Goal: Transaction & Acquisition: Purchase product/service

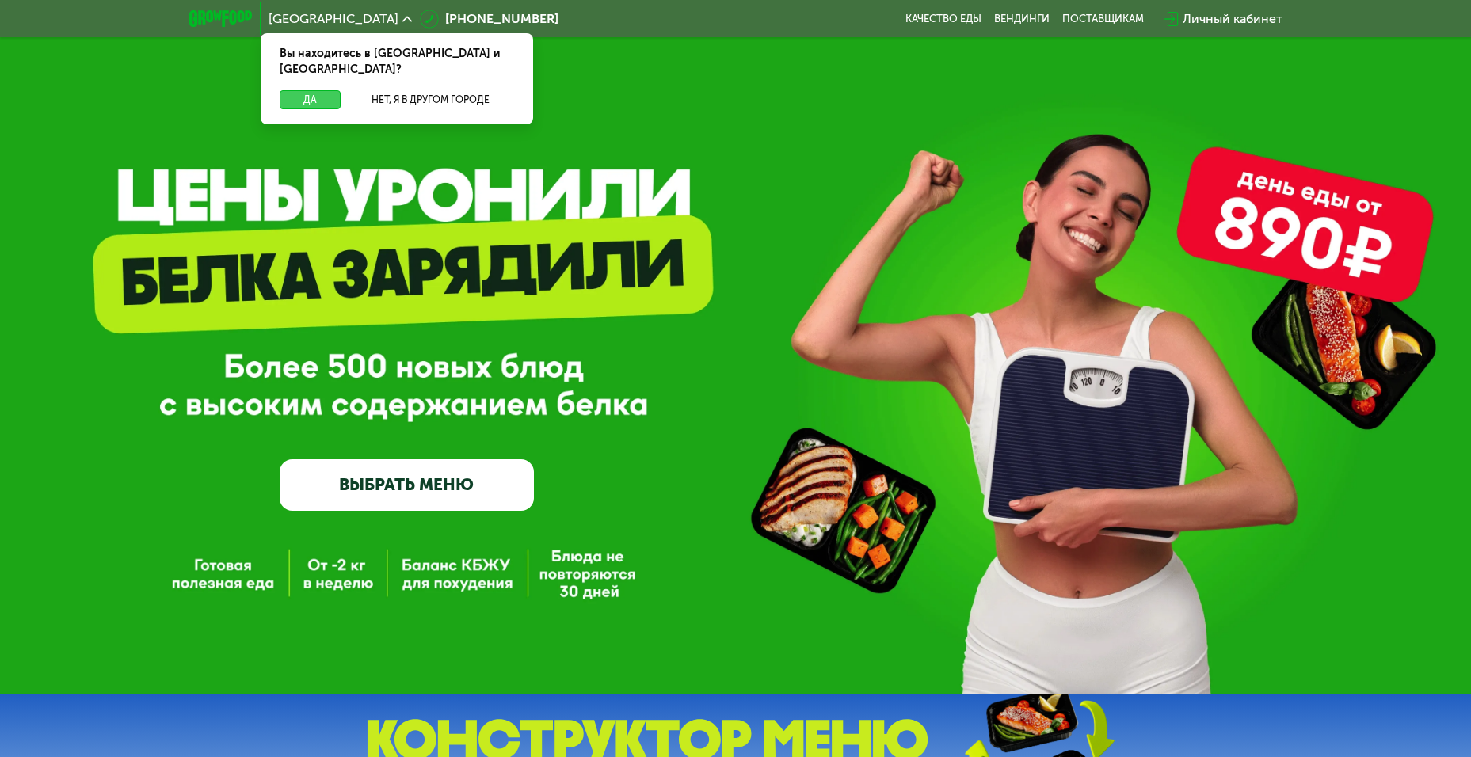
click at [311, 90] on button "Да" at bounding box center [310, 99] width 61 height 19
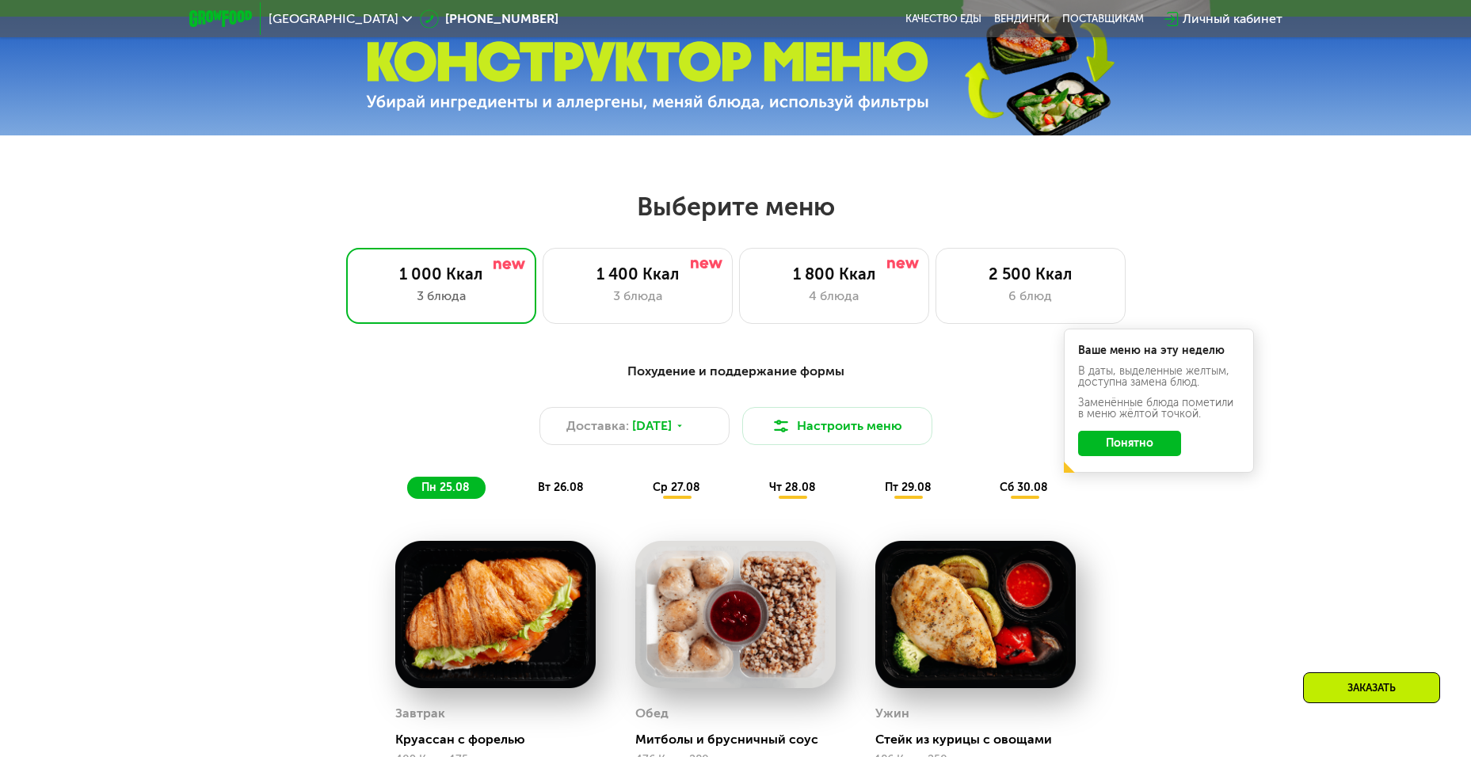
scroll to position [739, 0]
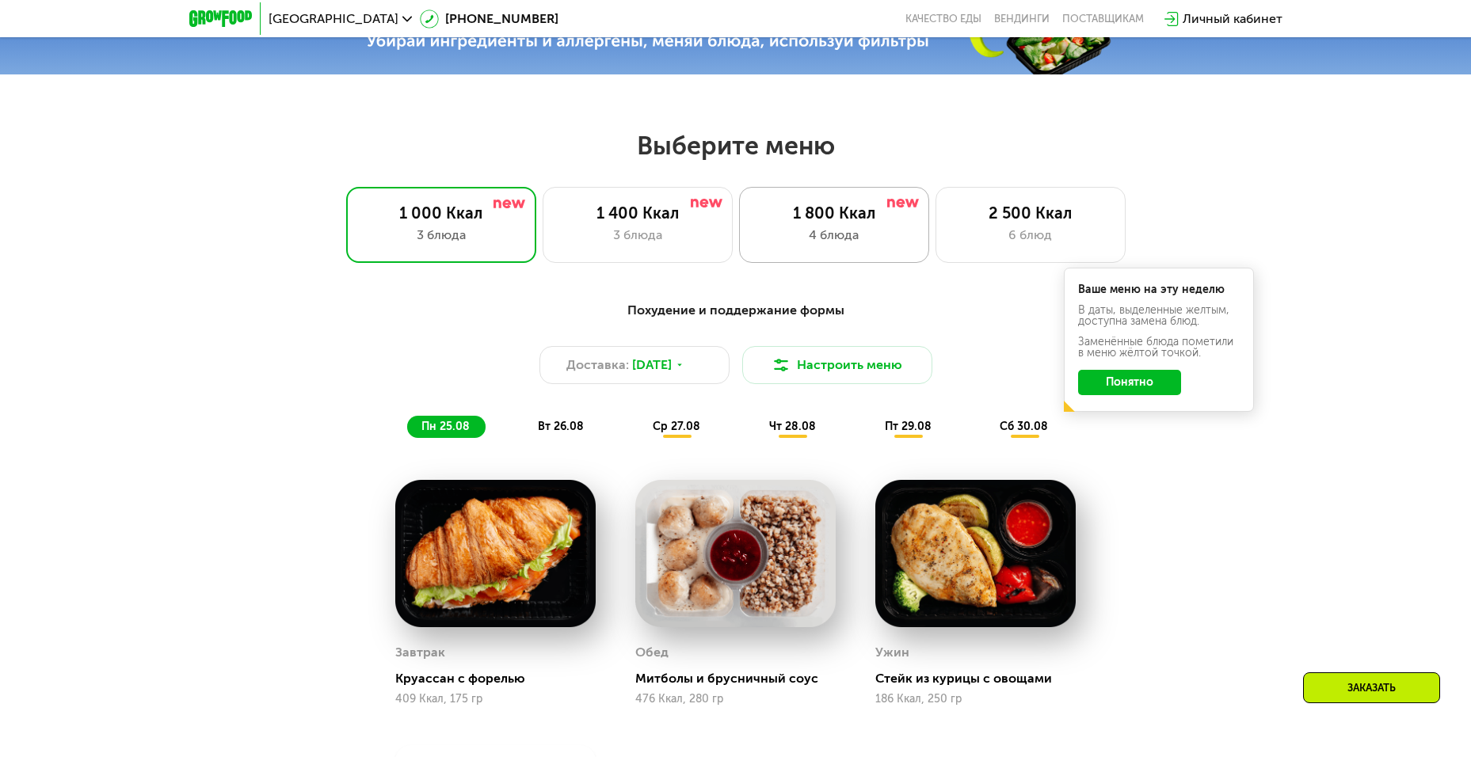
click at [902, 231] on div "4 блюда" at bounding box center [834, 235] width 157 height 19
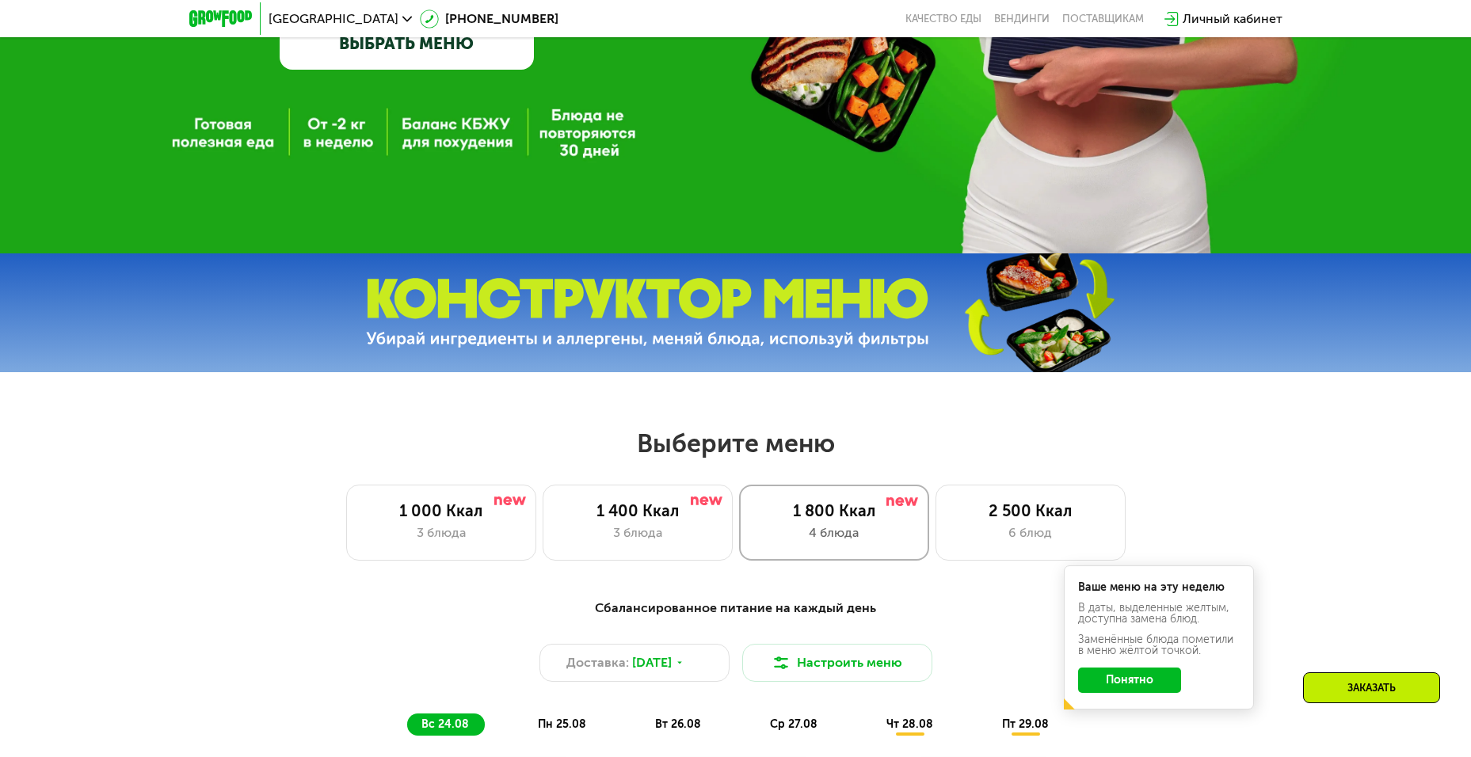
scroll to position [370, 0]
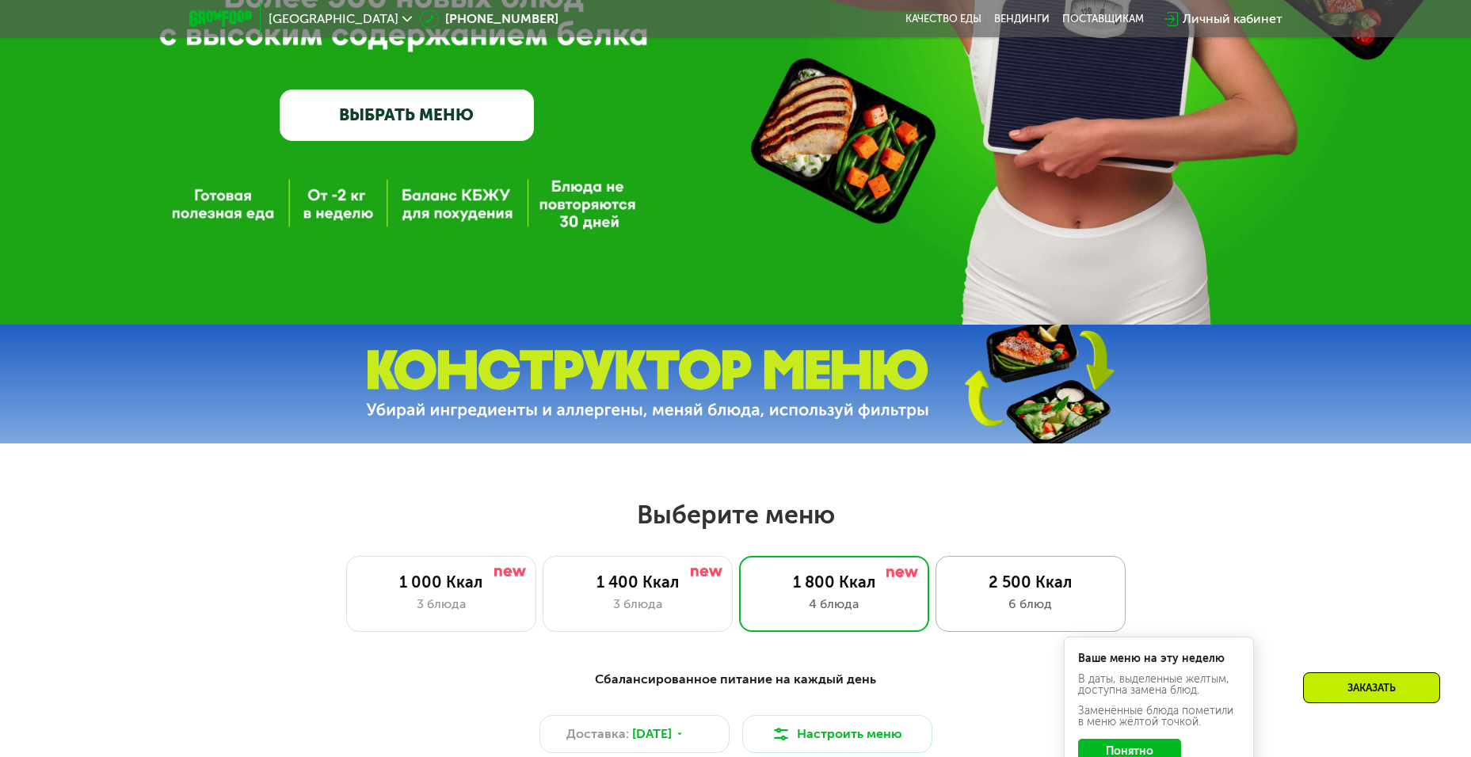
click at [1004, 582] on div "2 500 Ккал" at bounding box center [1030, 582] width 157 height 19
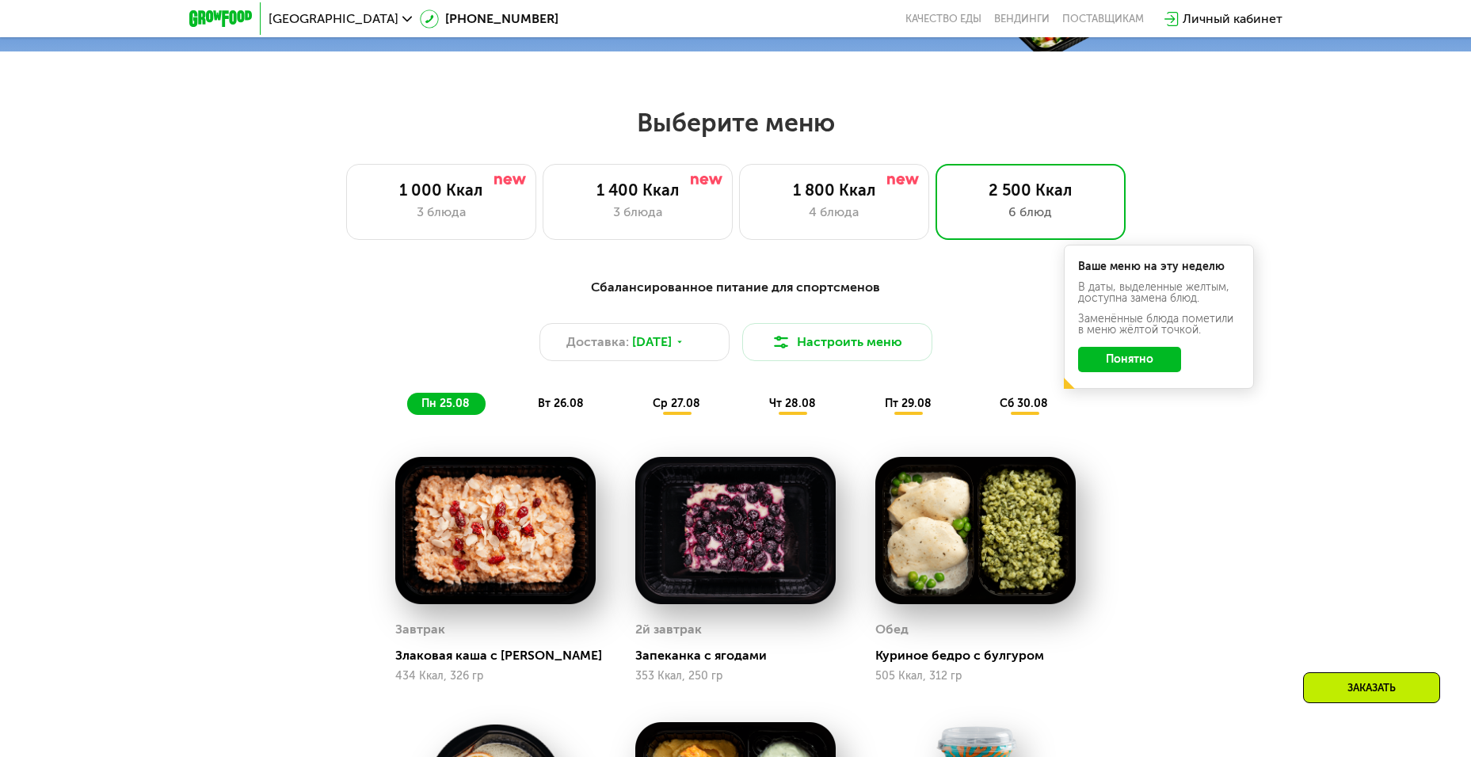
scroll to position [739, 0]
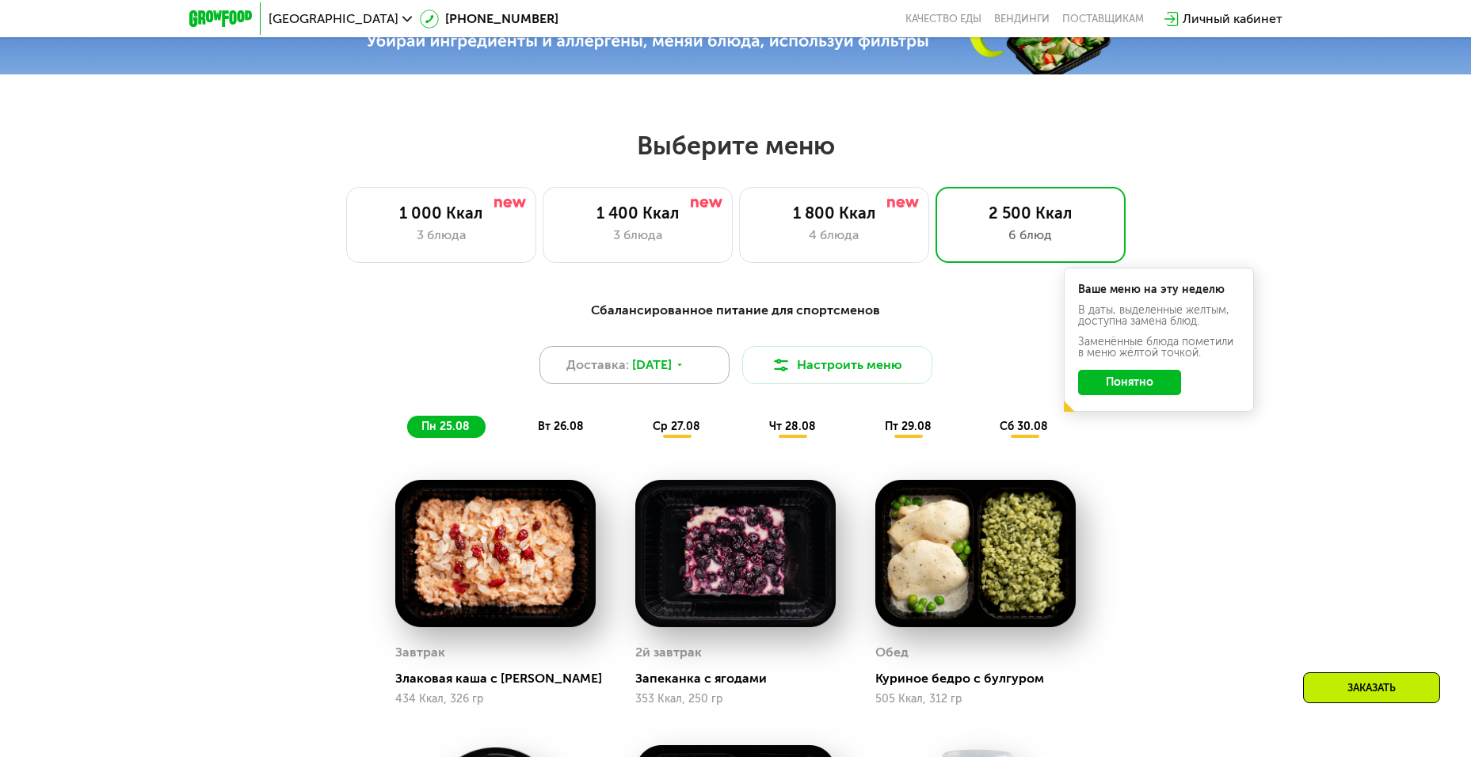
click at [684, 366] on icon at bounding box center [680, 365] width 10 height 10
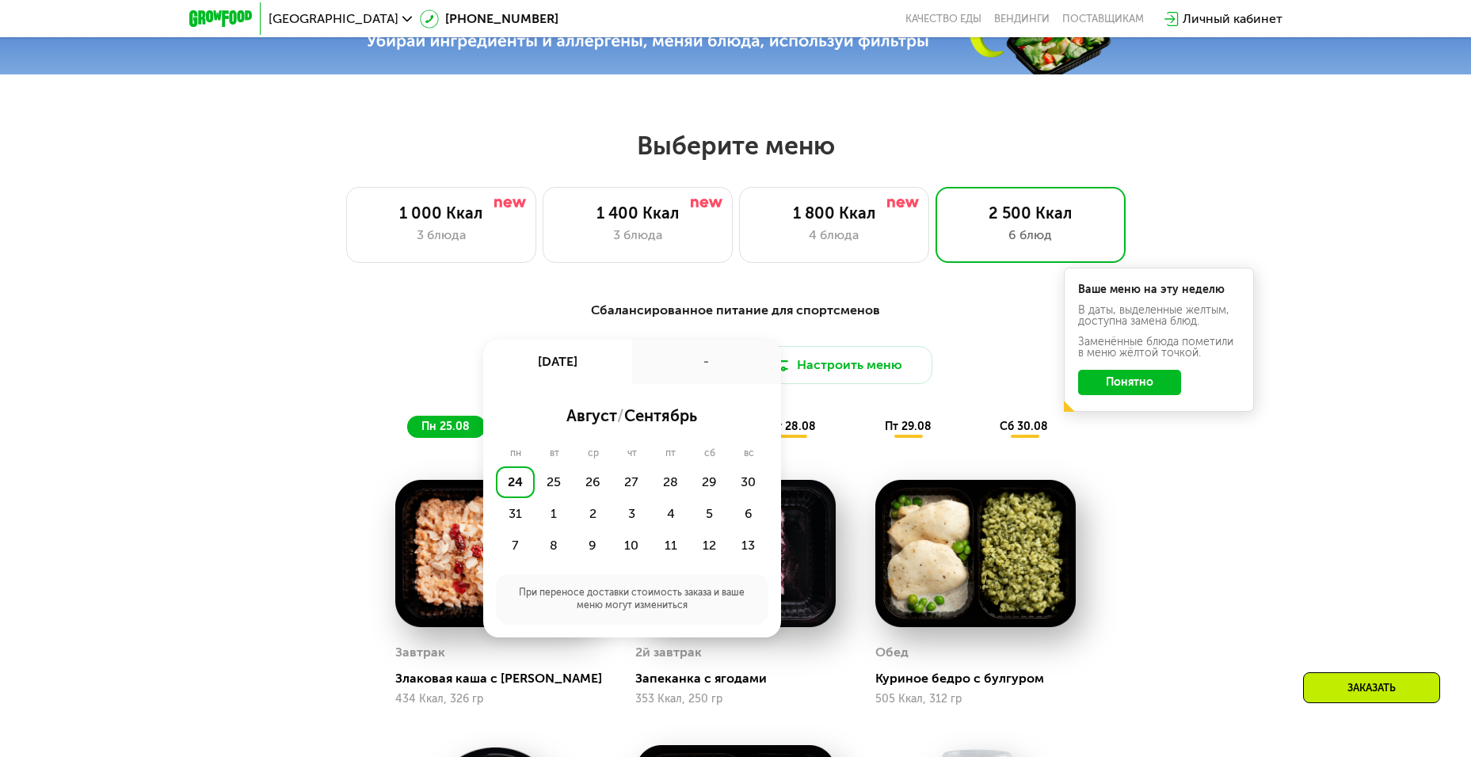
click at [692, 366] on div "-" at bounding box center [706, 362] width 149 height 44
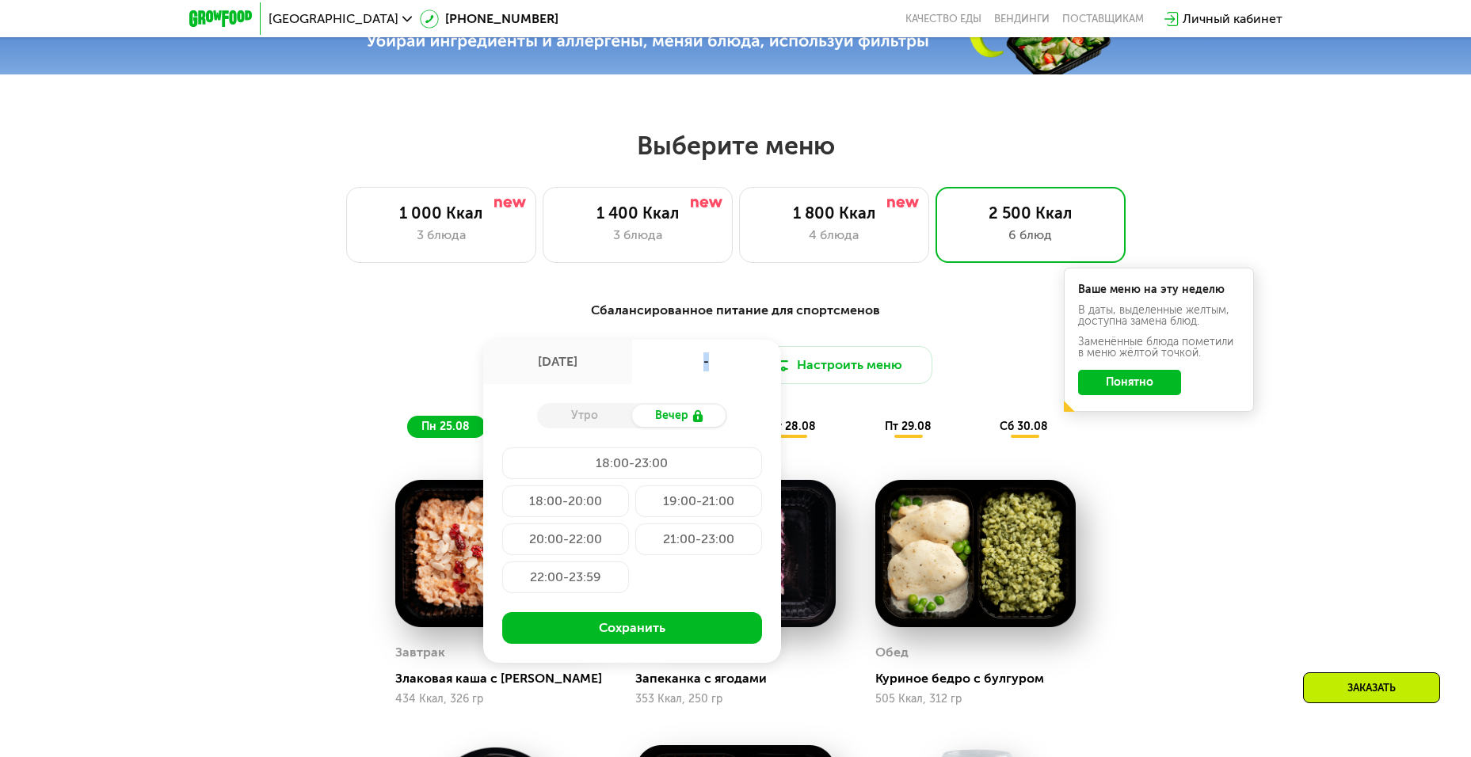
click at [692, 366] on div "-" at bounding box center [706, 362] width 149 height 44
click at [1180, 486] on div "Сбалансированное питание для спортсменов Доставка: [DATE] авг, вс - Утро Вечер …" at bounding box center [736, 762] width 976 height 940
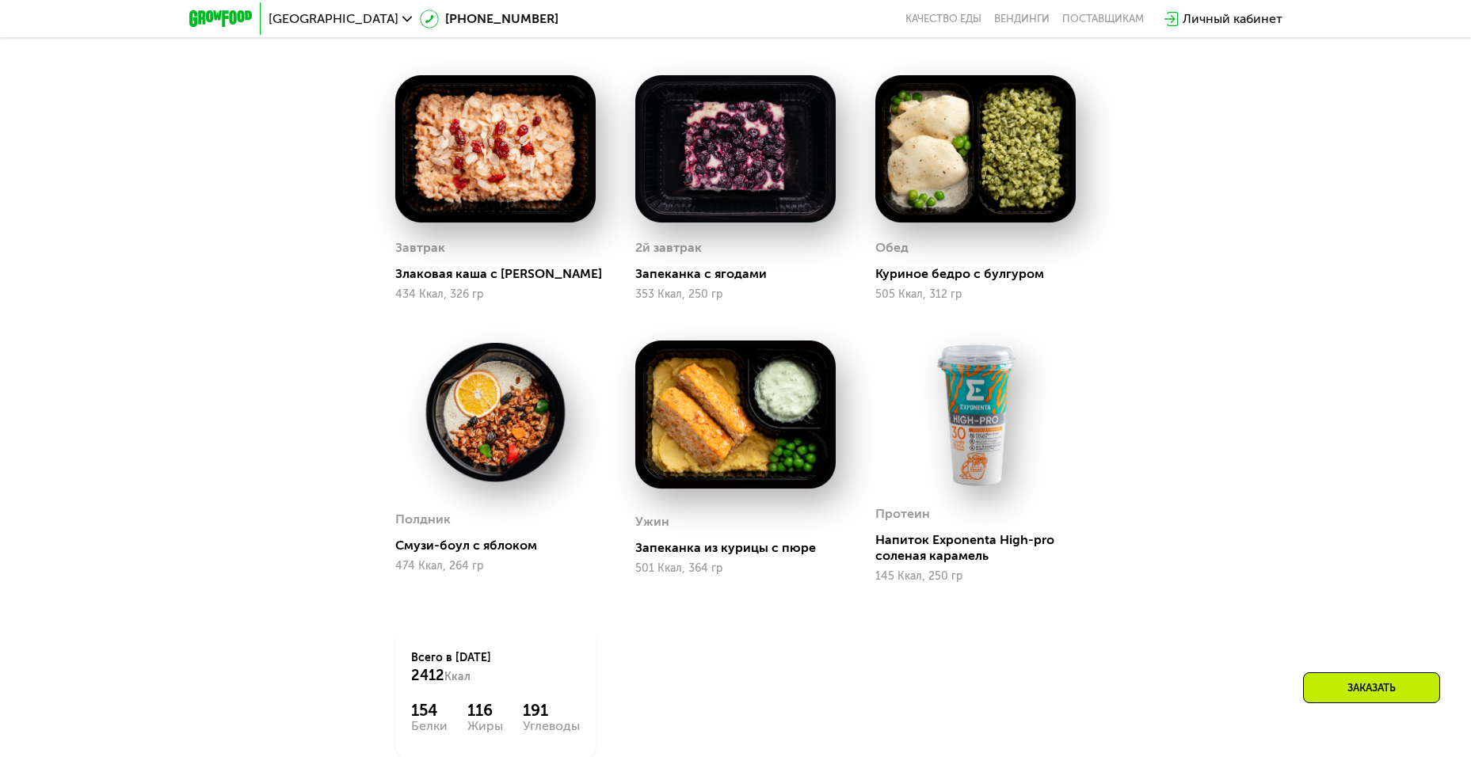
scroll to position [1479, 0]
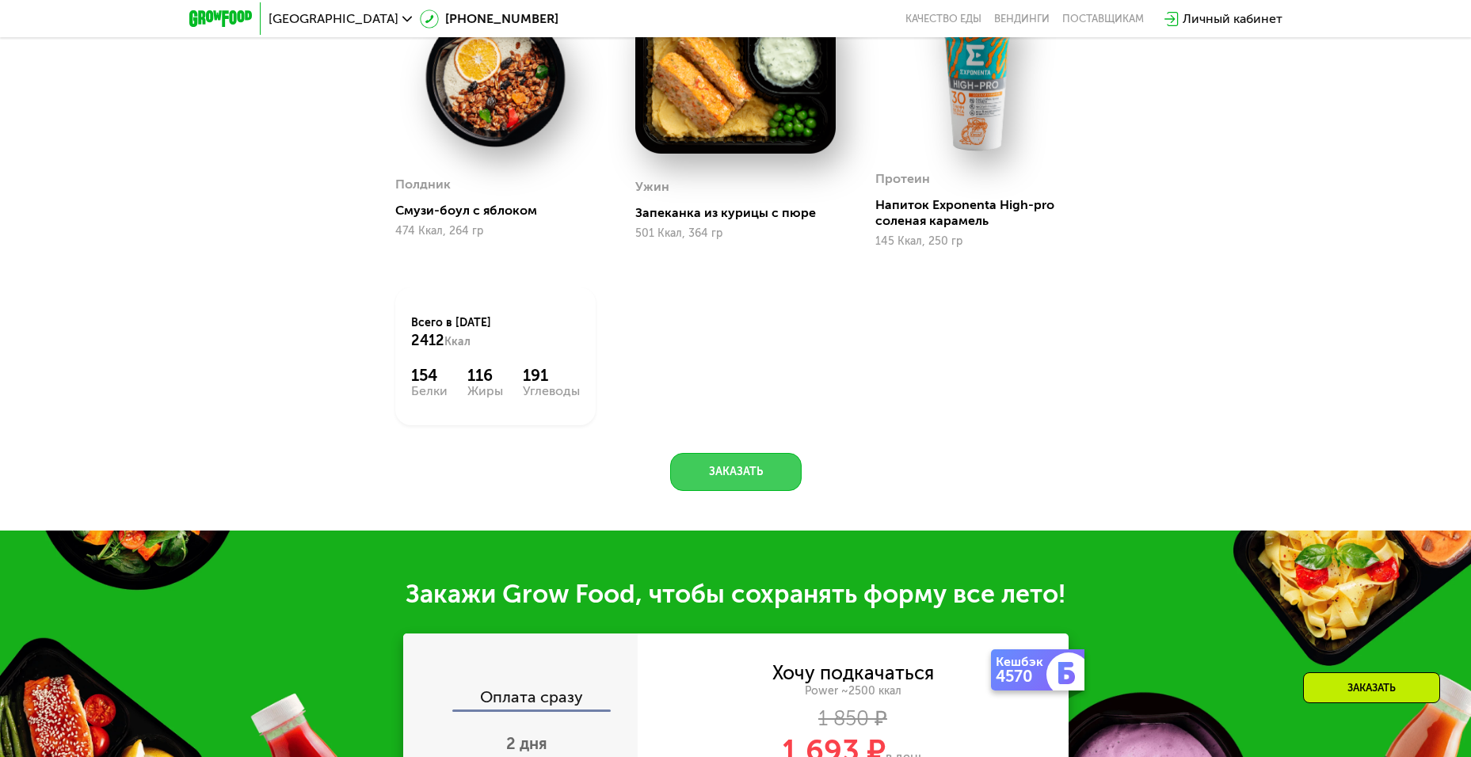
click at [718, 487] on button "Заказать" at bounding box center [736, 472] width 132 height 38
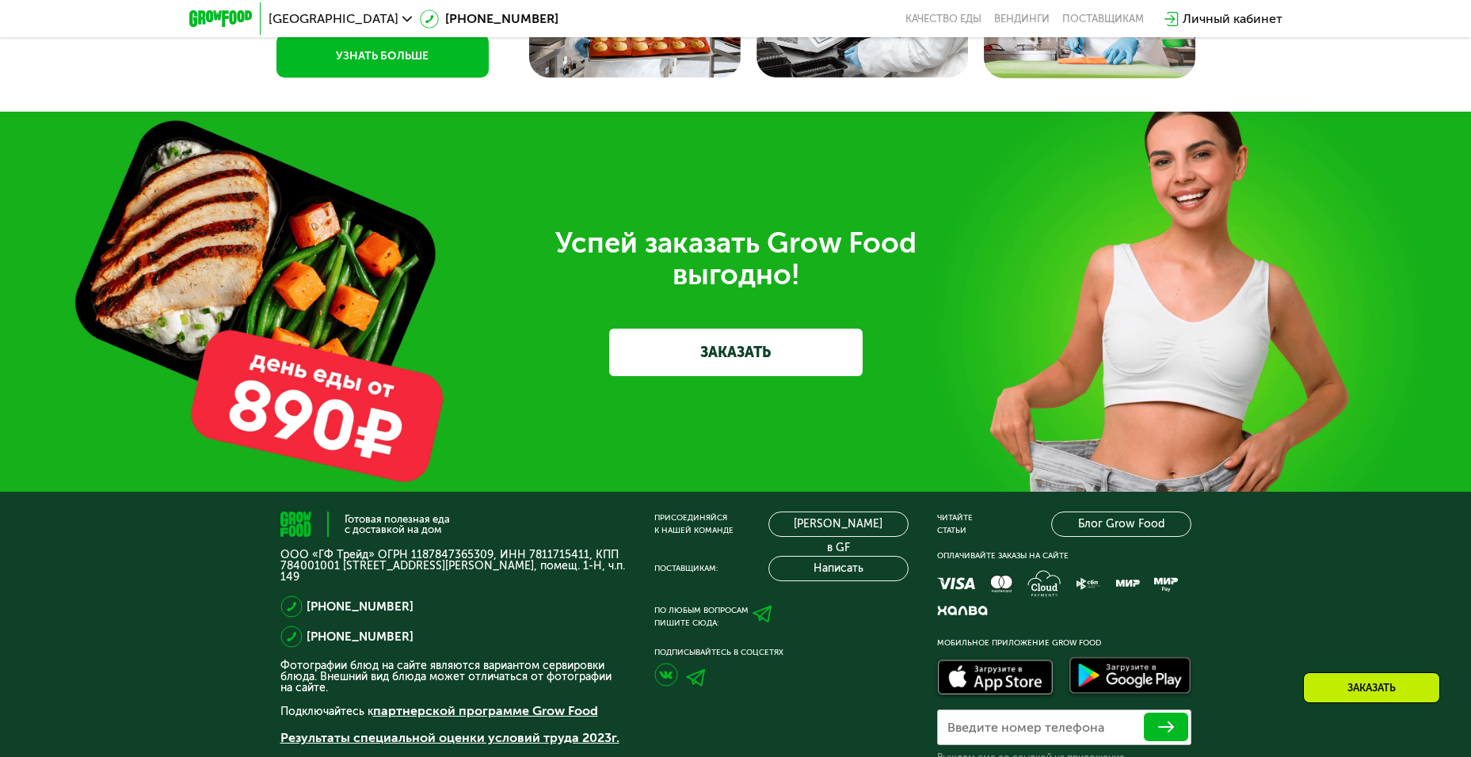
scroll to position [5010, 0]
